Goal: Task Accomplishment & Management: Use online tool/utility

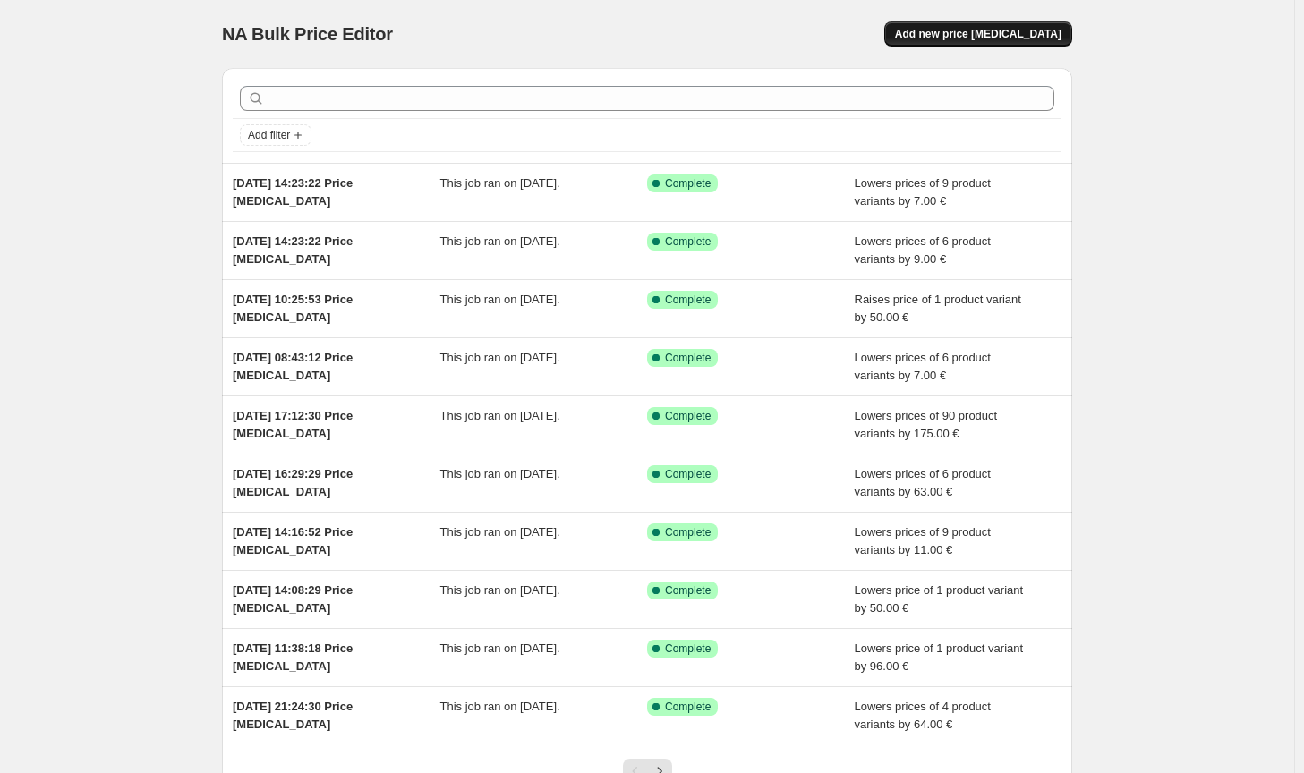
click at [1035, 30] on span "Add new price [MEDICAL_DATA]" at bounding box center [978, 34] width 167 height 14
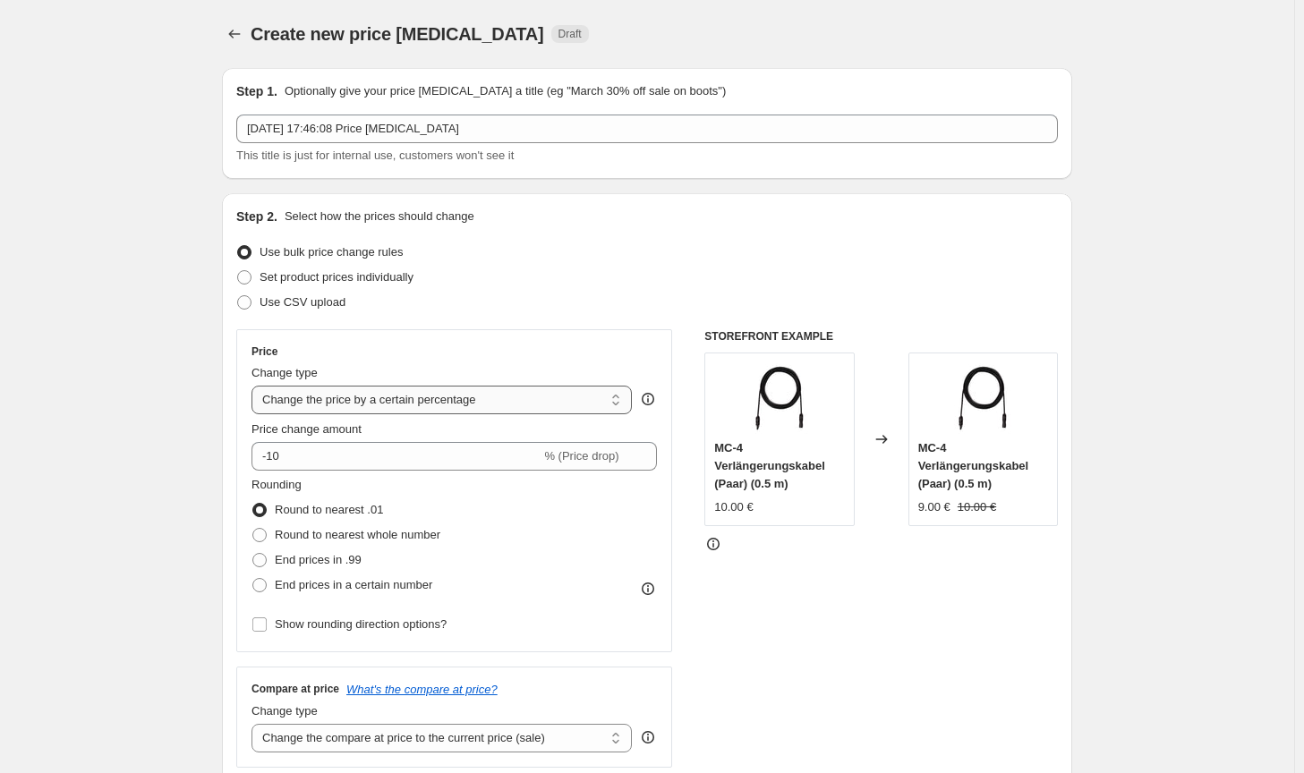
click at [610, 402] on select "Change the price to a certain amount Change the price by a certain amount Chang…" at bounding box center [442, 400] width 380 height 29
select select "by"
click at [255, 386] on select "Change the price to a certain amount Change the price by a certain amount Chang…" at bounding box center [442, 400] width 380 height 29
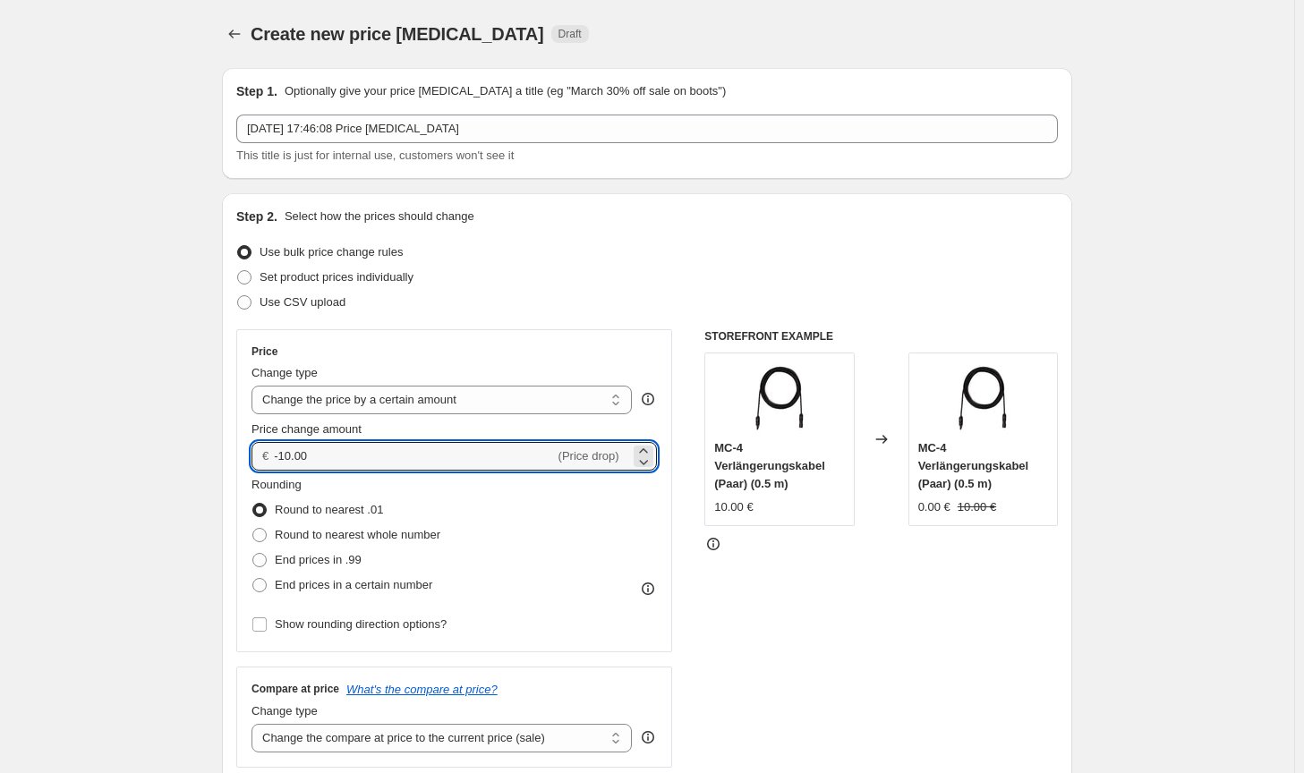
drag, startPoint x: 305, startPoint y: 457, endPoint x: 273, endPoint y: 457, distance: 32.2
click at [273, 457] on div "€ -10.00 (Price drop)" at bounding box center [455, 456] width 406 height 29
type input "100.00"
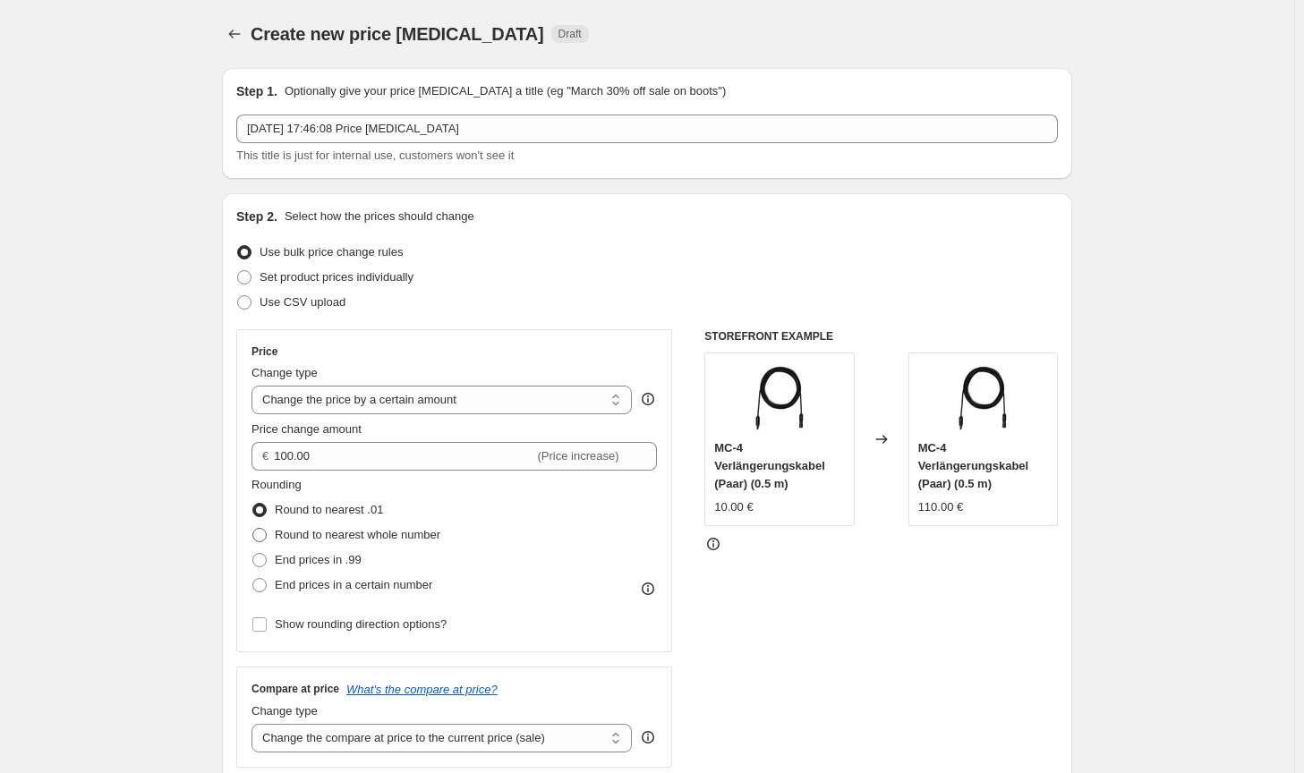
click at [355, 525] on label "Round to nearest whole number" at bounding box center [346, 535] width 189 height 25
click at [253, 528] on input "Round to nearest whole number" at bounding box center [252, 528] width 1 height 1
radio input "true"
click at [479, 746] on select "Change the compare at price to the current price (sale) Change the compare at p…" at bounding box center [442, 738] width 380 height 29
select select "no_change"
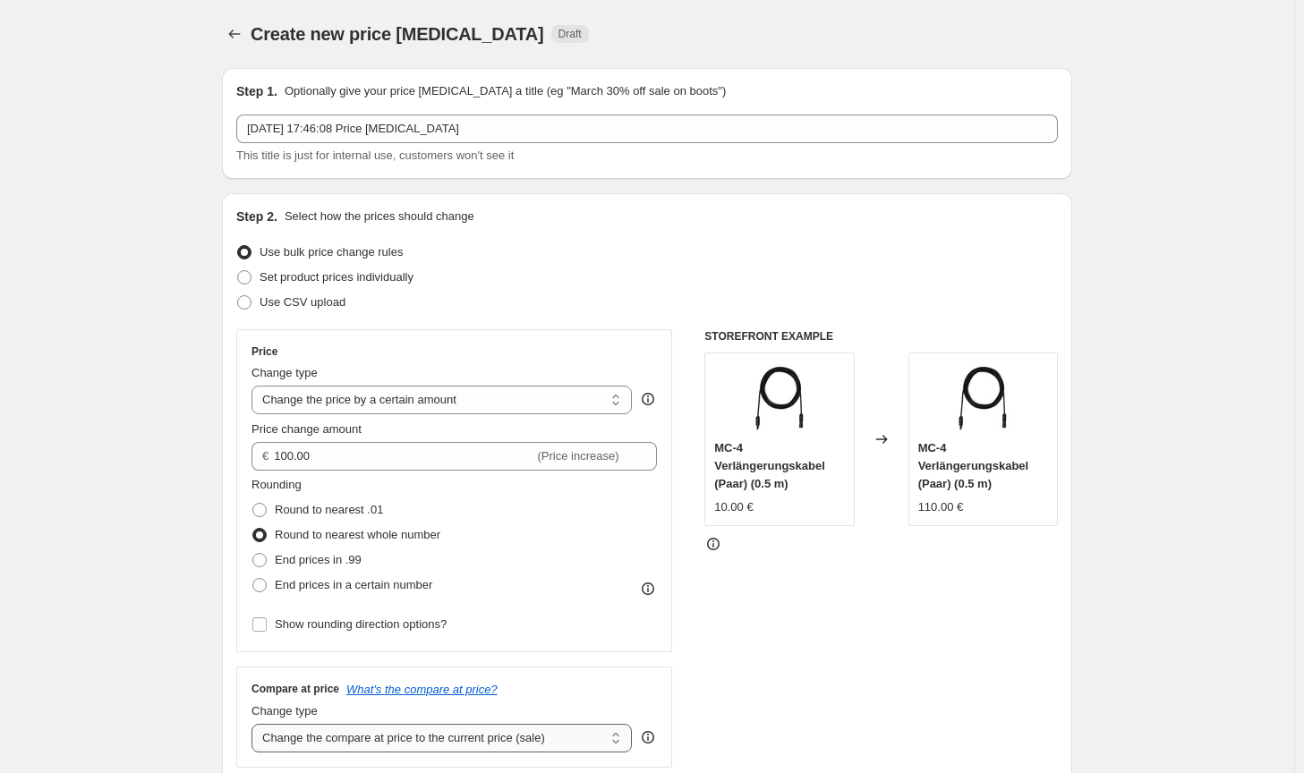
click at [255, 724] on select "Change the compare at price to the current price (sale) Change the compare at p…" at bounding box center [442, 738] width 380 height 29
click at [756, 675] on div "STOREFRONT EXAMPLE MC-4 Verlängerungskabel (Paar) (0.5 m) 10.00 € Changed to MC…" at bounding box center [882, 548] width 354 height 439
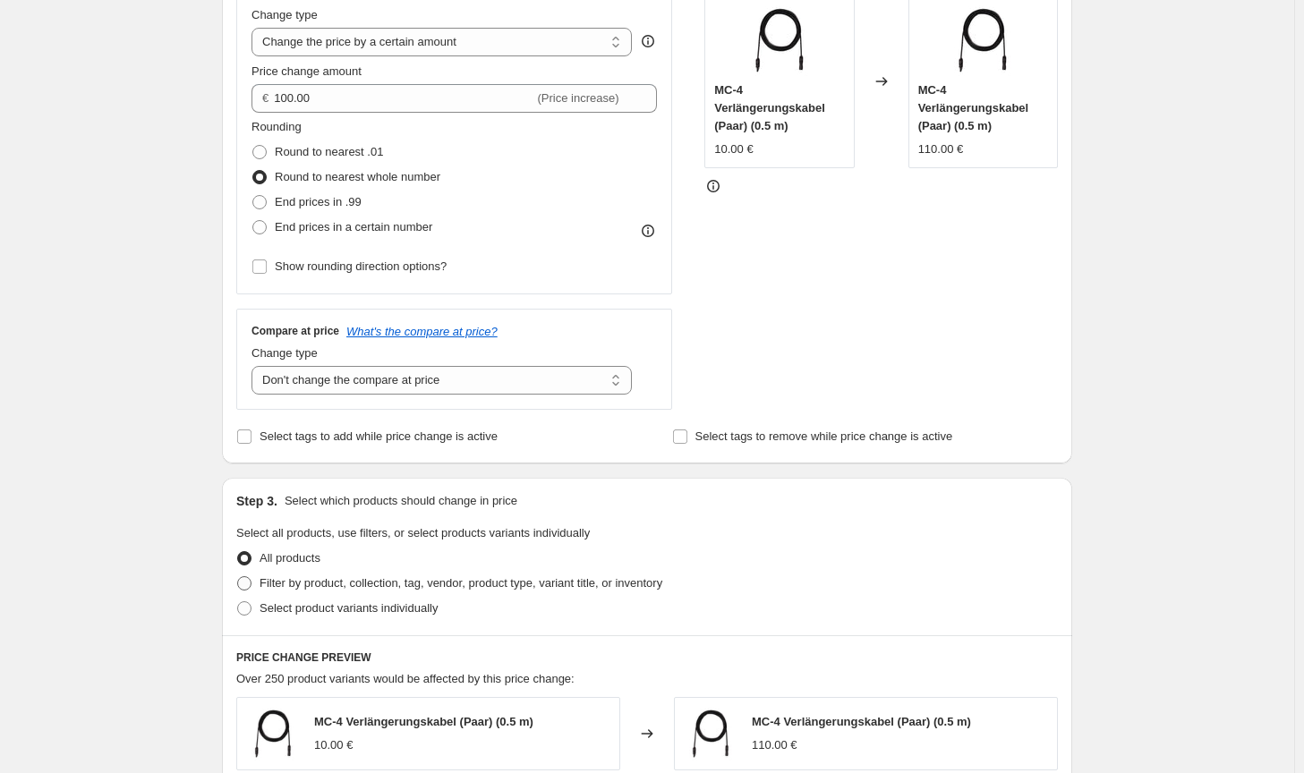
click at [599, 590] on span "Filter by product, collection, tag, vendor, product type, variant title, or inv…" at bounding box center [461, 583] width 403 height 13
click at [238, 577] on input "Filter by product, collection, tag, vendor, product type, variant title, or inv…" at bounding box center [237, 577] width 1 height 1
radio input "true"
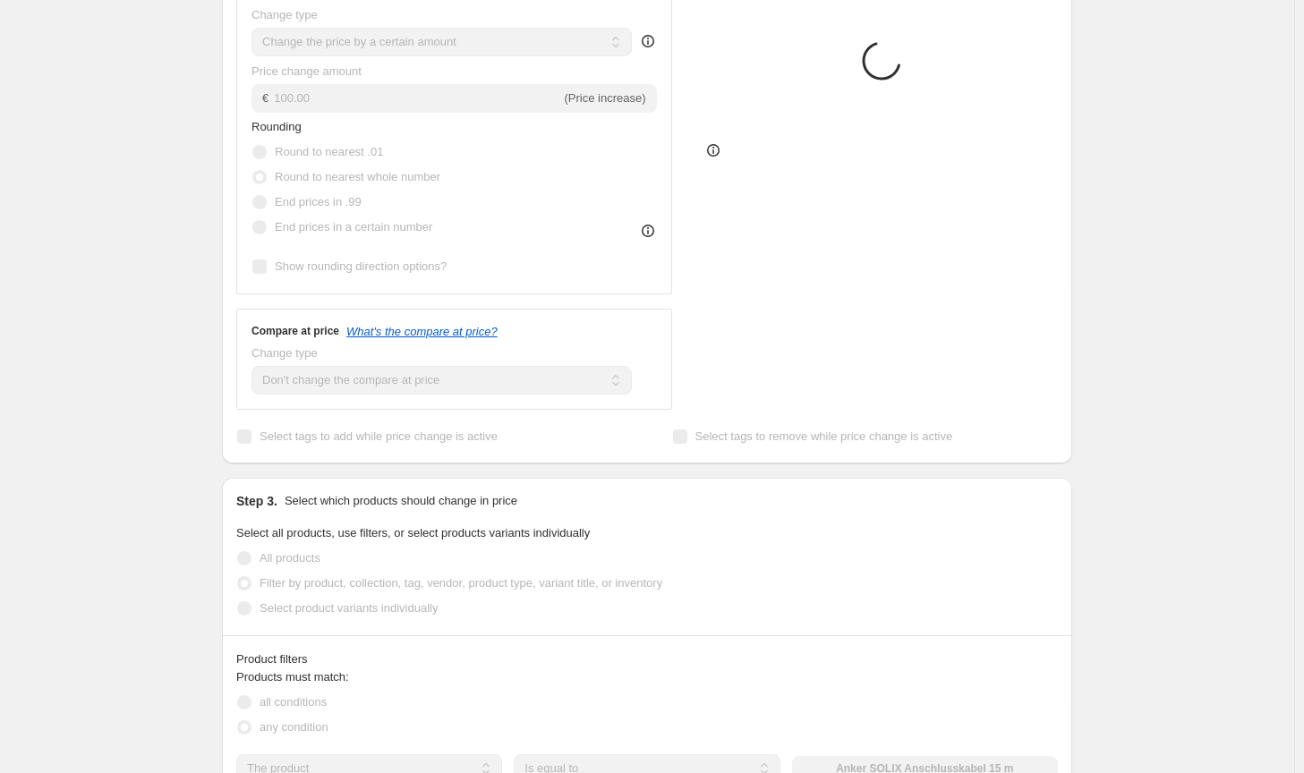
scroll to position [627, 0]
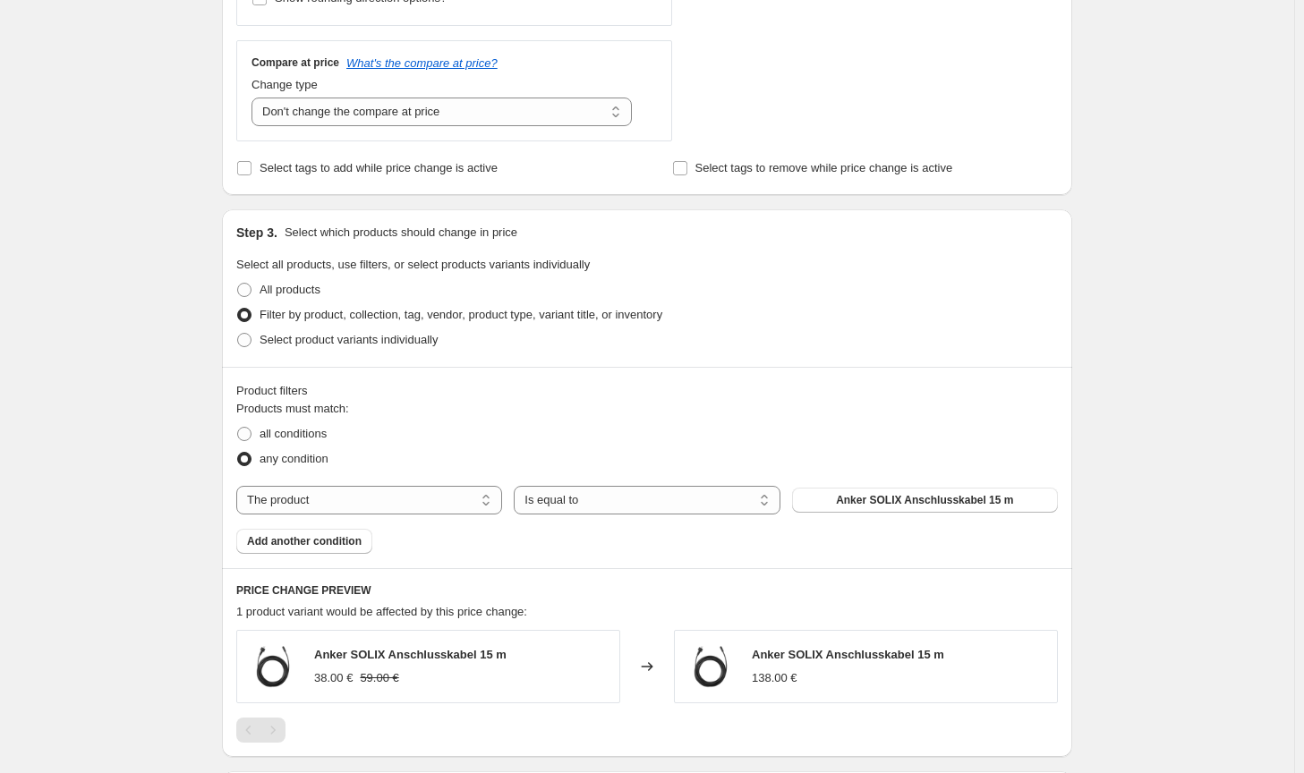
click at [904, 516] on div "Products must match: all conditions any condition The product The product's col…" at bounding box center [647, 477] width 822 height 154
click at [913, 508] on button "Anker SOLIX Anschlusskabel 15 m" at bounding box center [925, 500] width 266 height 25
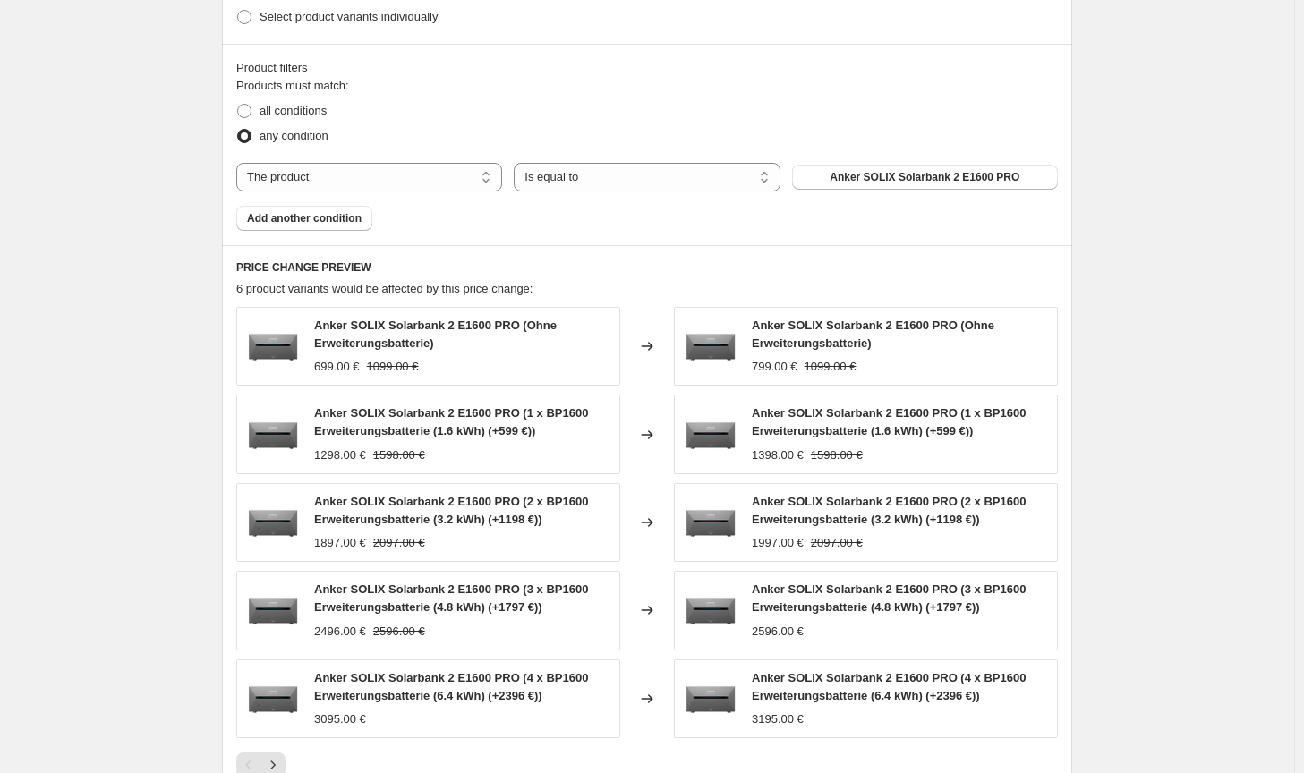
scroll to position [1245, 0]
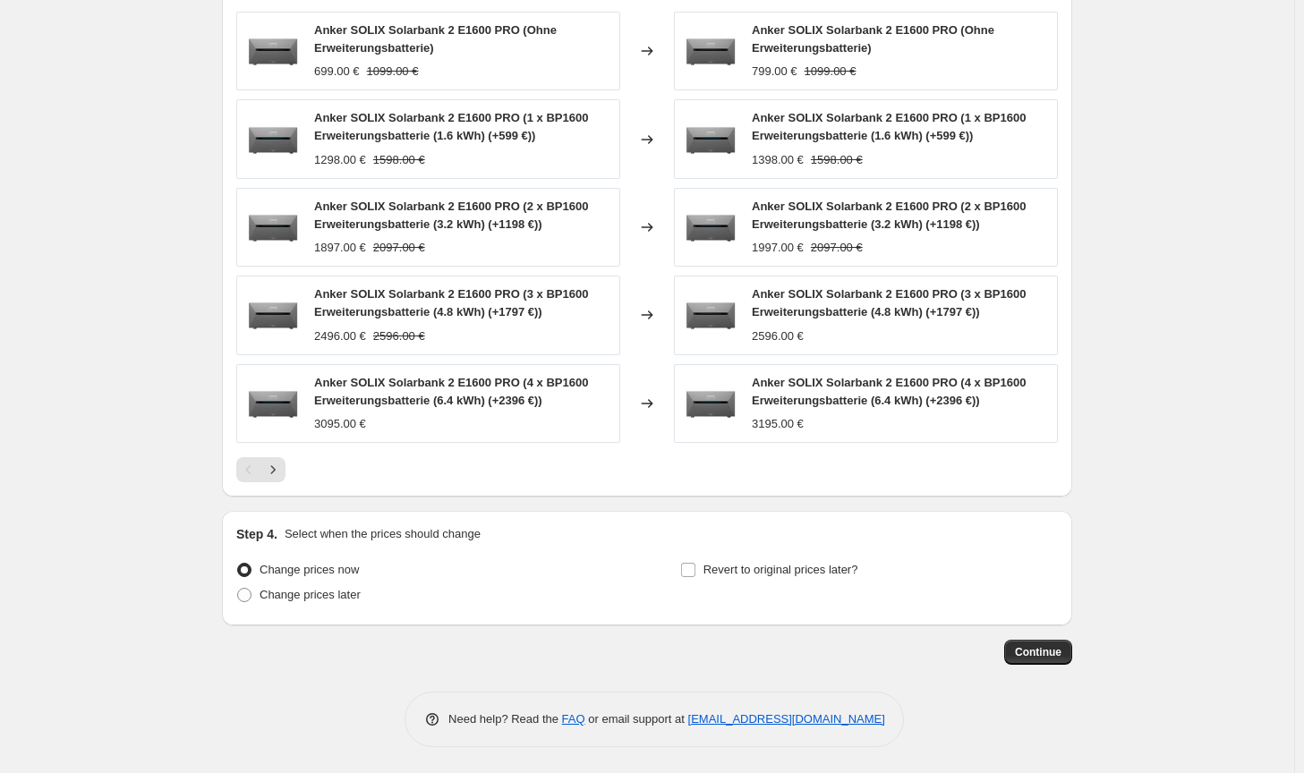
click at [1030, 654] on span "Continue" at bounding box center [1038, 652] width 47 height 14
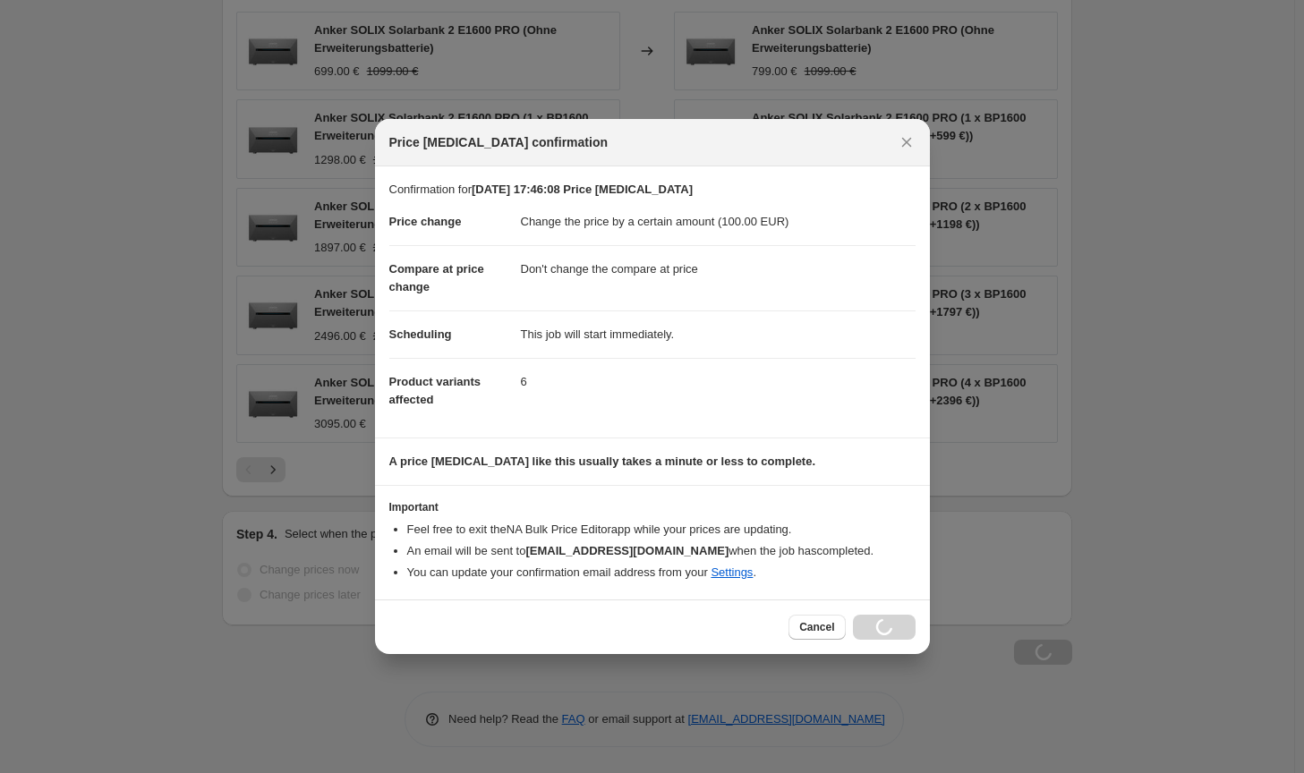
scroll to position [1245, 0]
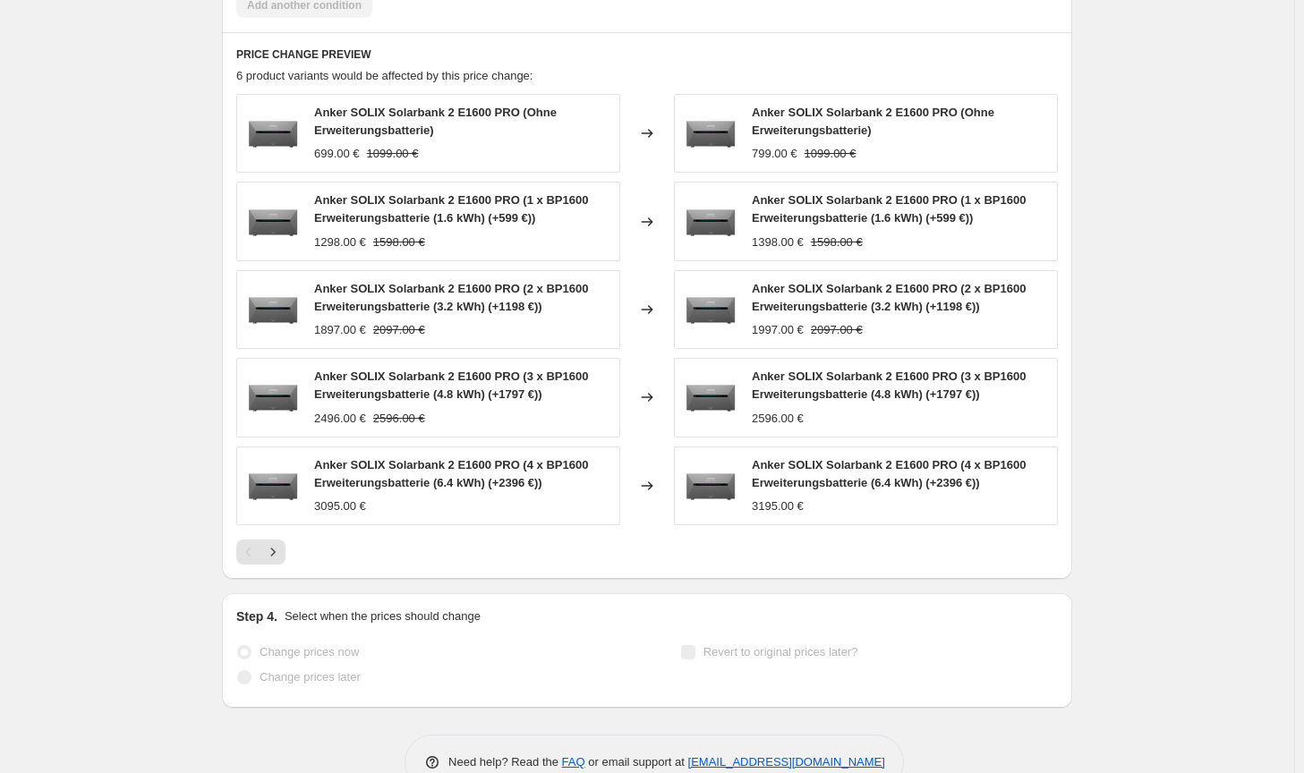
select select "by"
select select "no_change"
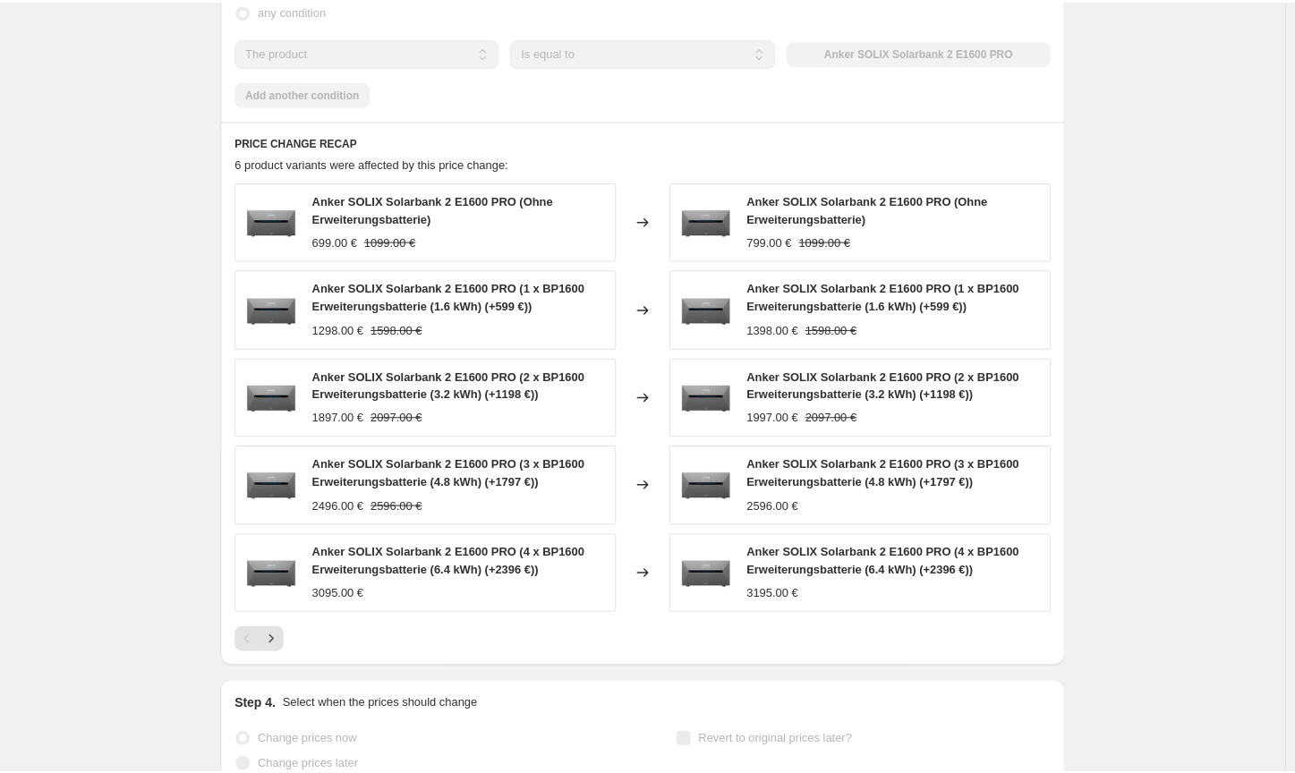
scroll to position [0, 0]
